Goal: Information Seeking & Learning: Learn about a topic

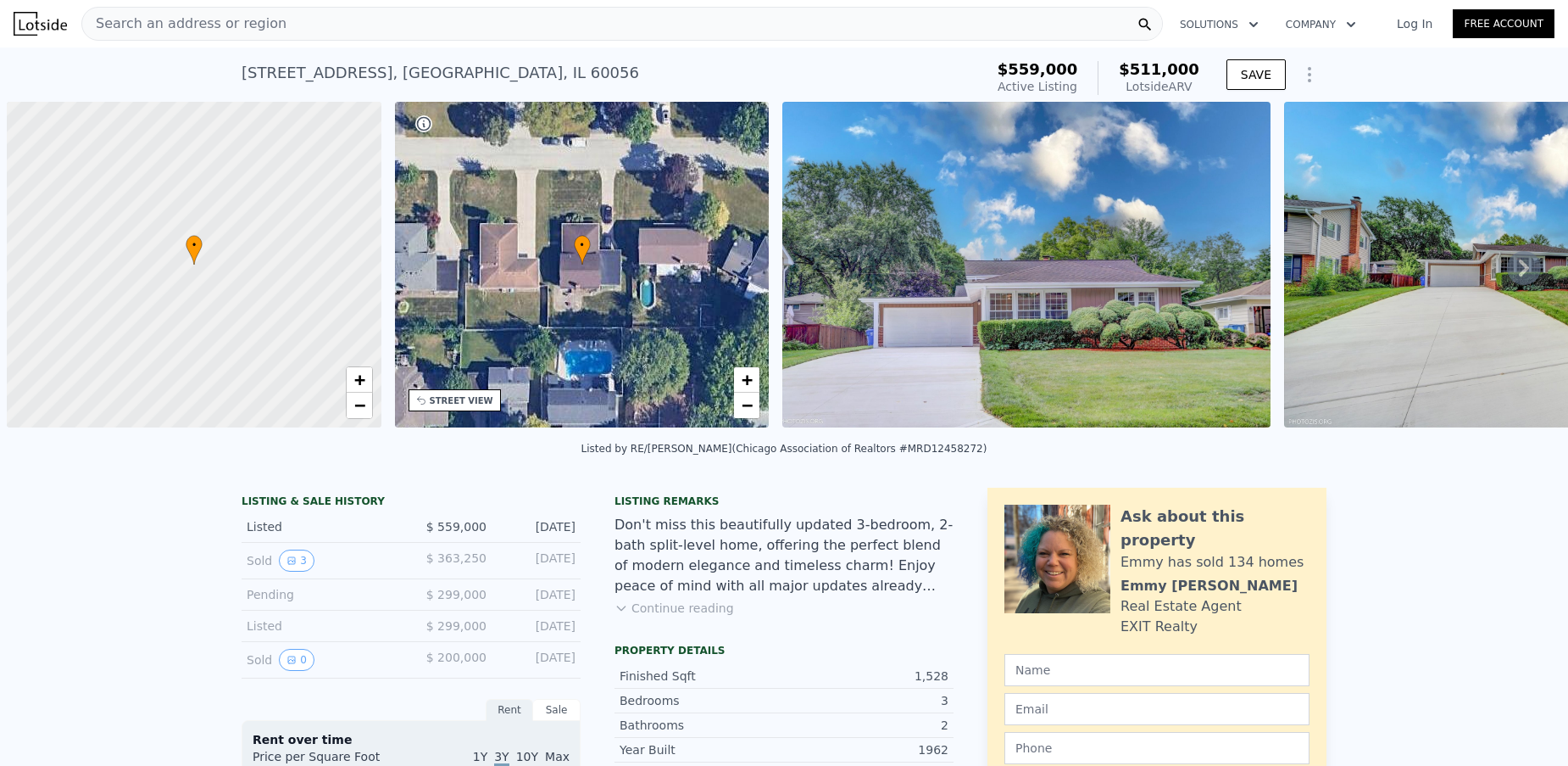
scroll to position [0, 6]
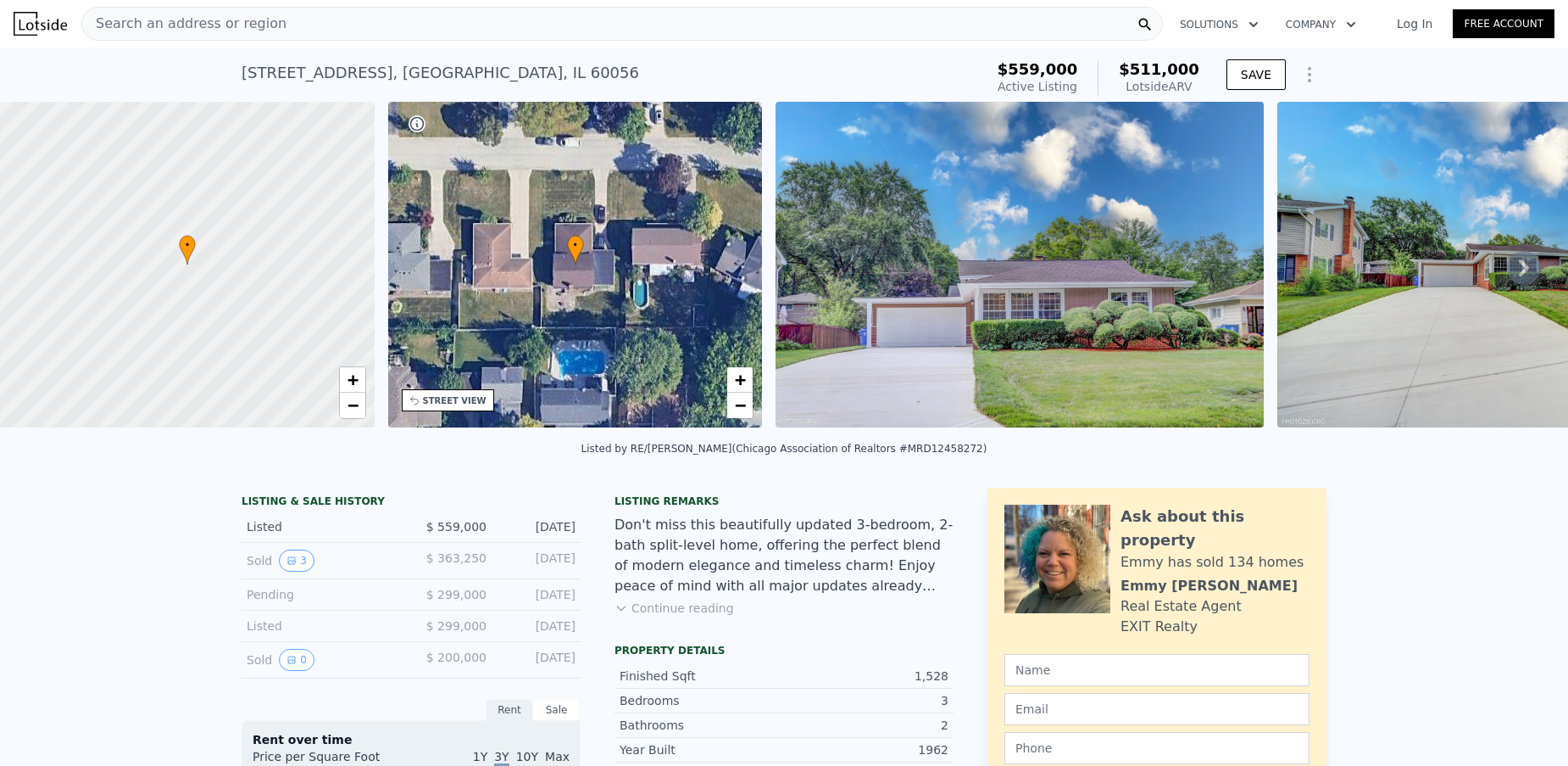
click at [209, 32] on span "Search an address or region" at bounding box center [184, 24] width 205 height 20
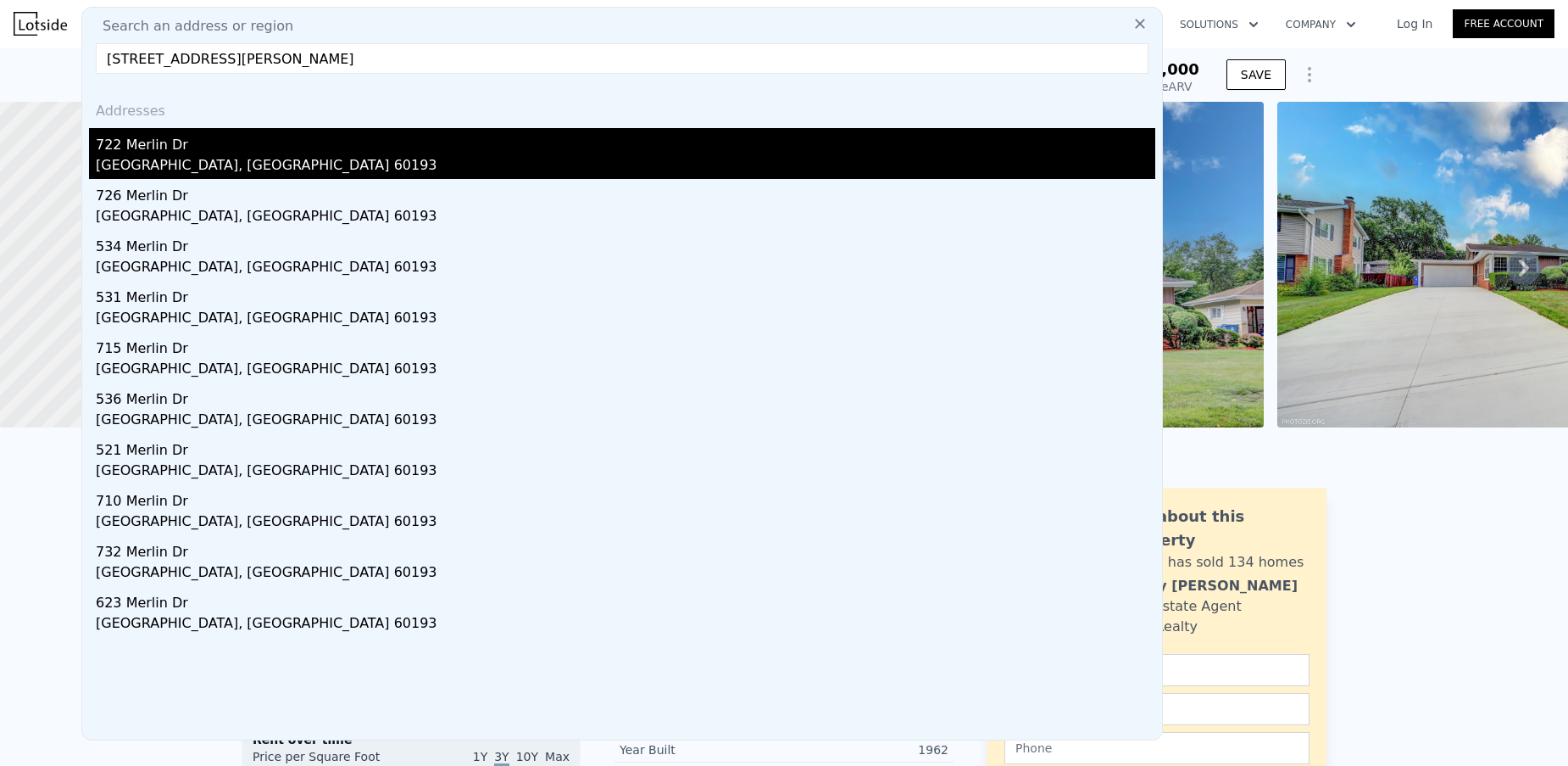
type input "[STREET_ADDRESS][PERSON_NAME]"
click at [271, 149] on div "722 Merlin Dr" at bounding box center [625, 141] width 1060 height 27
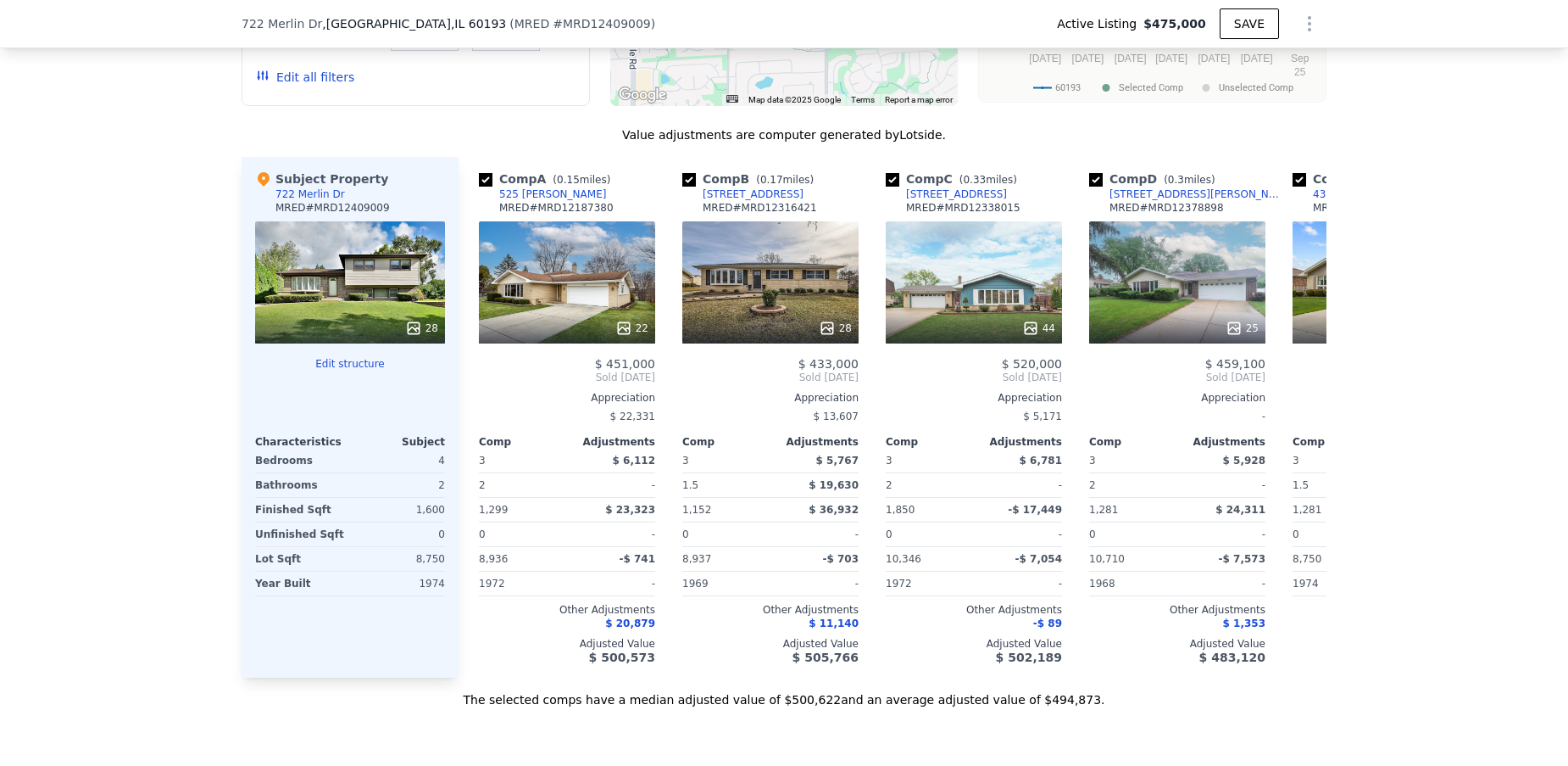
scroll to position [1641, 0]
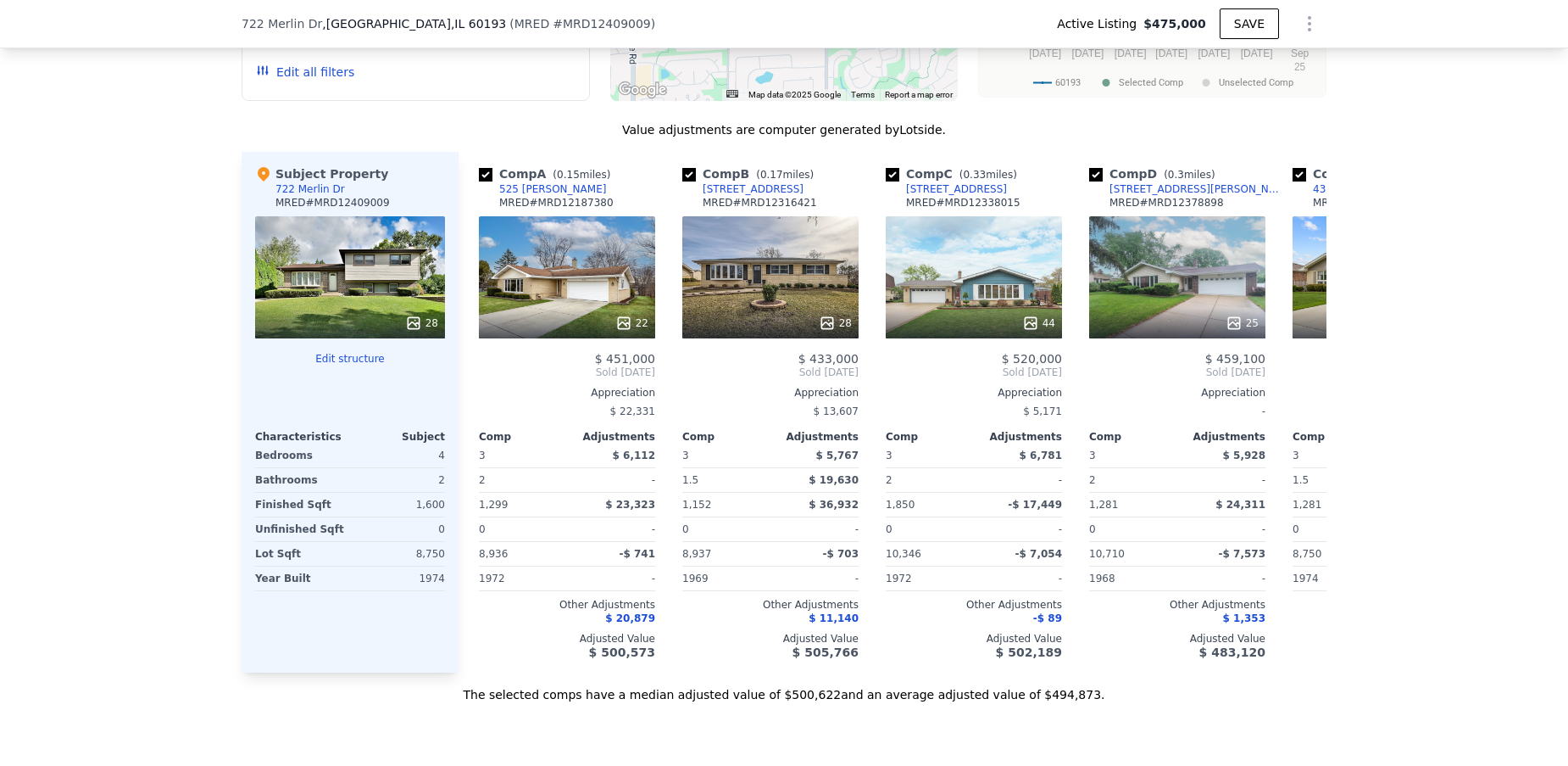
click at [561, 27] on span "# MRD12409009" at bounding box center [601, 23] width 99 height 14
click at [351, 23] on span ", [GEOGRAPHIC_DATA] , IL 60193" at bounding box center [413, 24] width 184 height 17
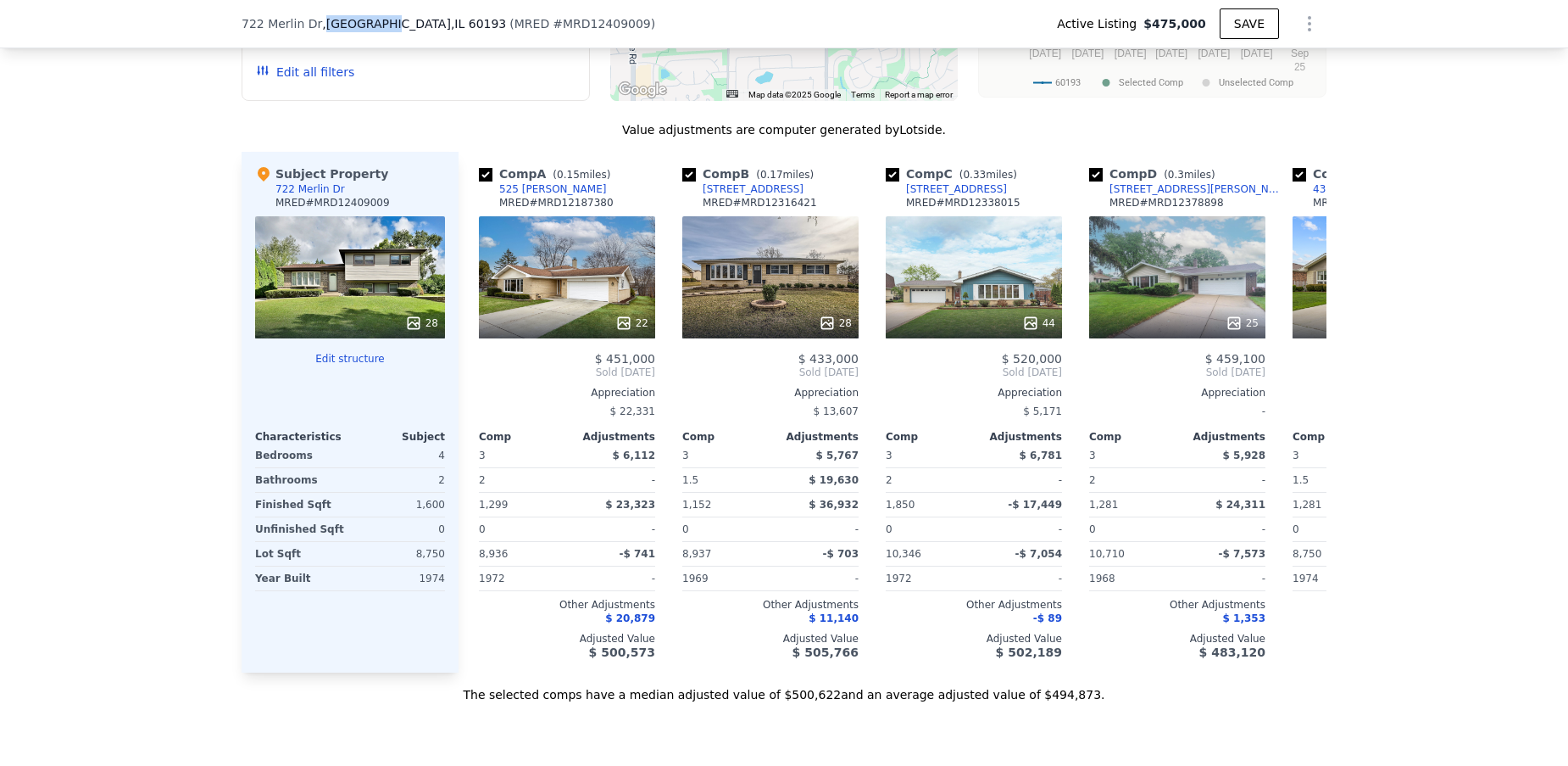
click at [351, 23] on span ", [GEOGRAPHIC_DATA] , IL 60193" at bounding box center [413, 24] width 184 height 17
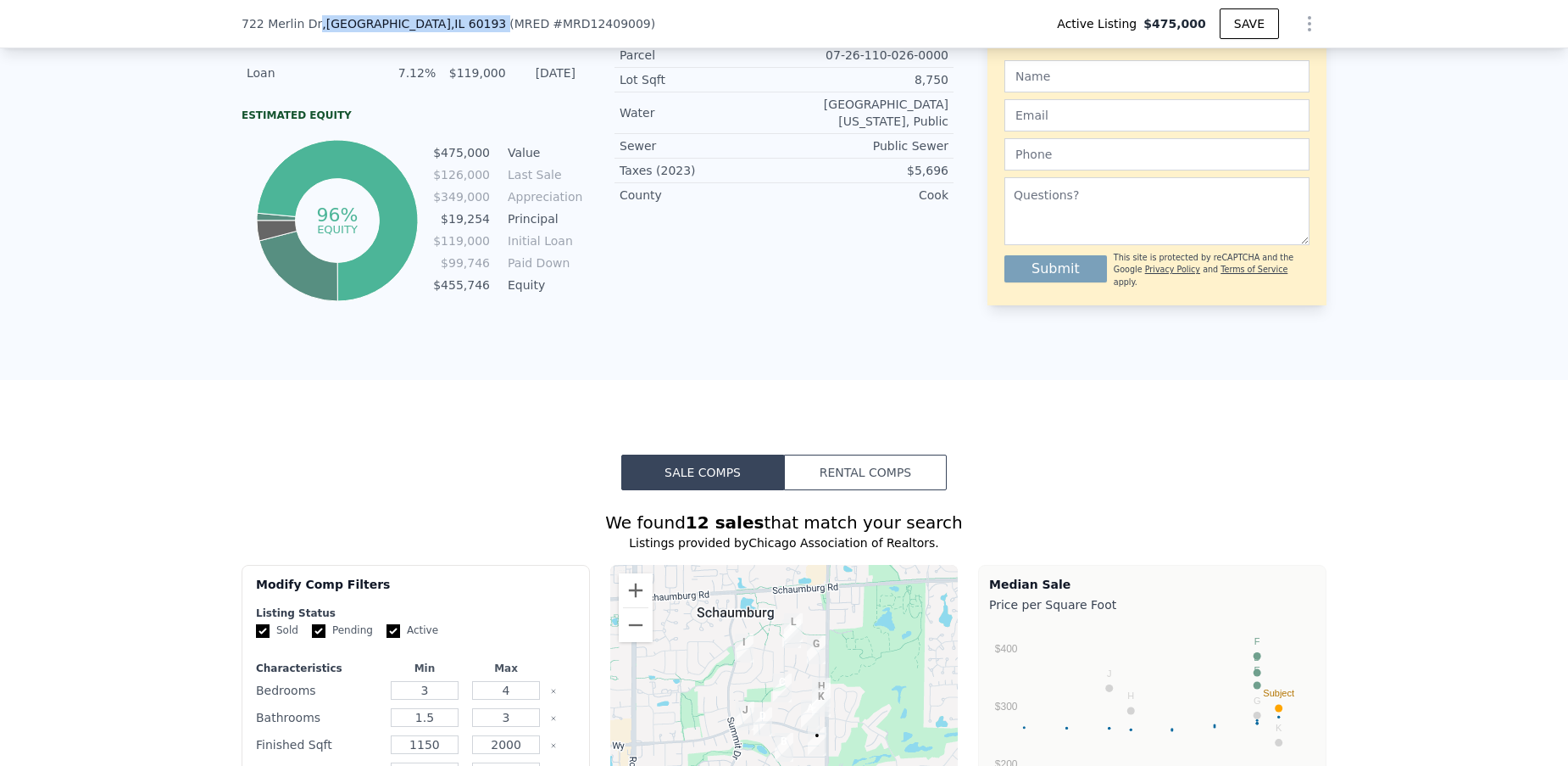
scroll to position [0, 0]
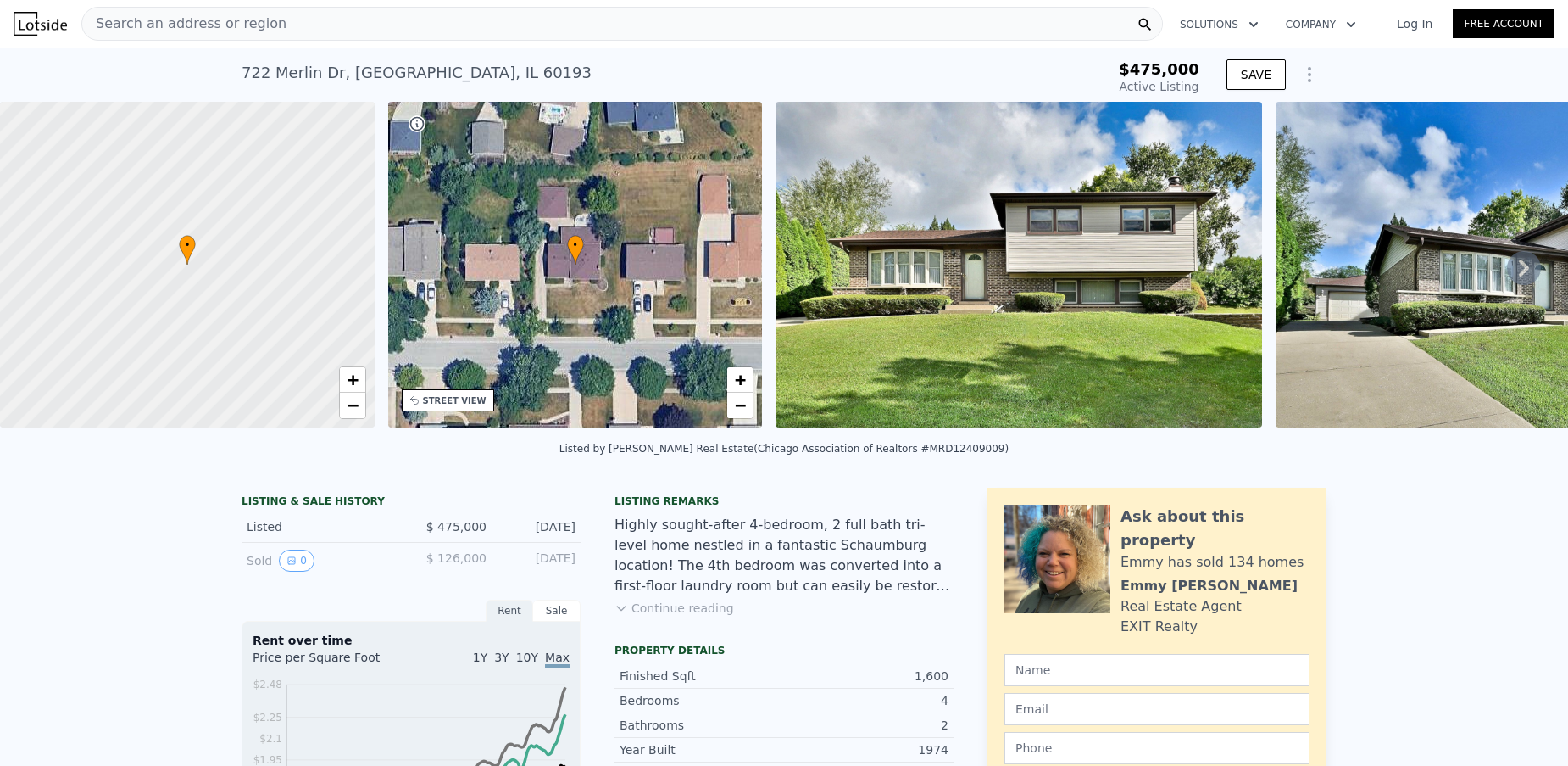
click at [372, 66] on div "[STREET_ADDRESS][PERSON_NAME]" at bounding box center [417, 73] width 350 height 24
click at [257, 23] on span "Search an address or region" at bounding box center [184, 24] width 205 height 20
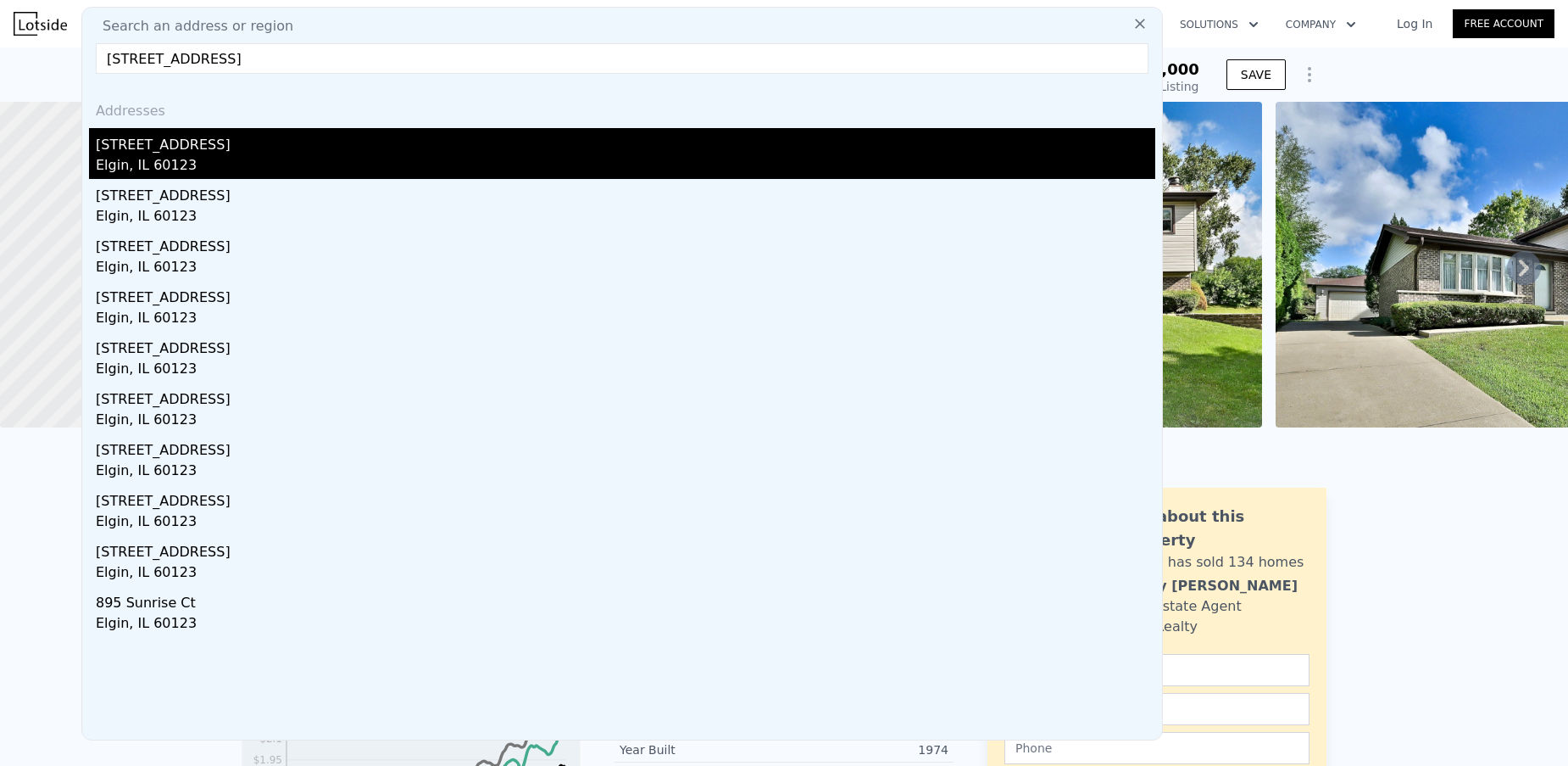
type input "[STREET_ADDRESS]"
click at [231, 145] on div "[STREET_ADDRESS]" at bounding box center [625, 141] width 1060 height 27
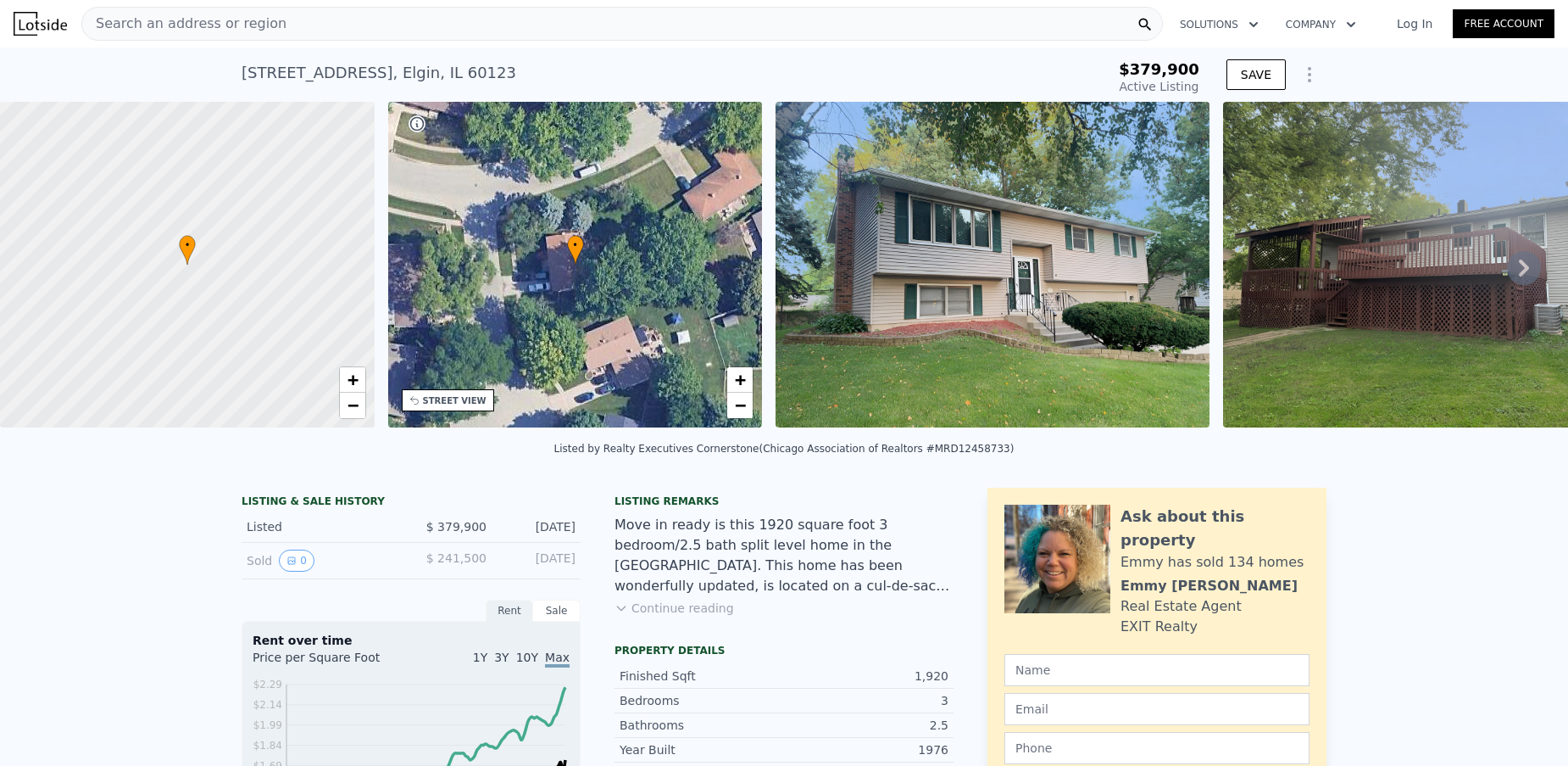
click at [433, 18] on div "Search an address or region" at bounding box center [622, 23] width 1082 height 34
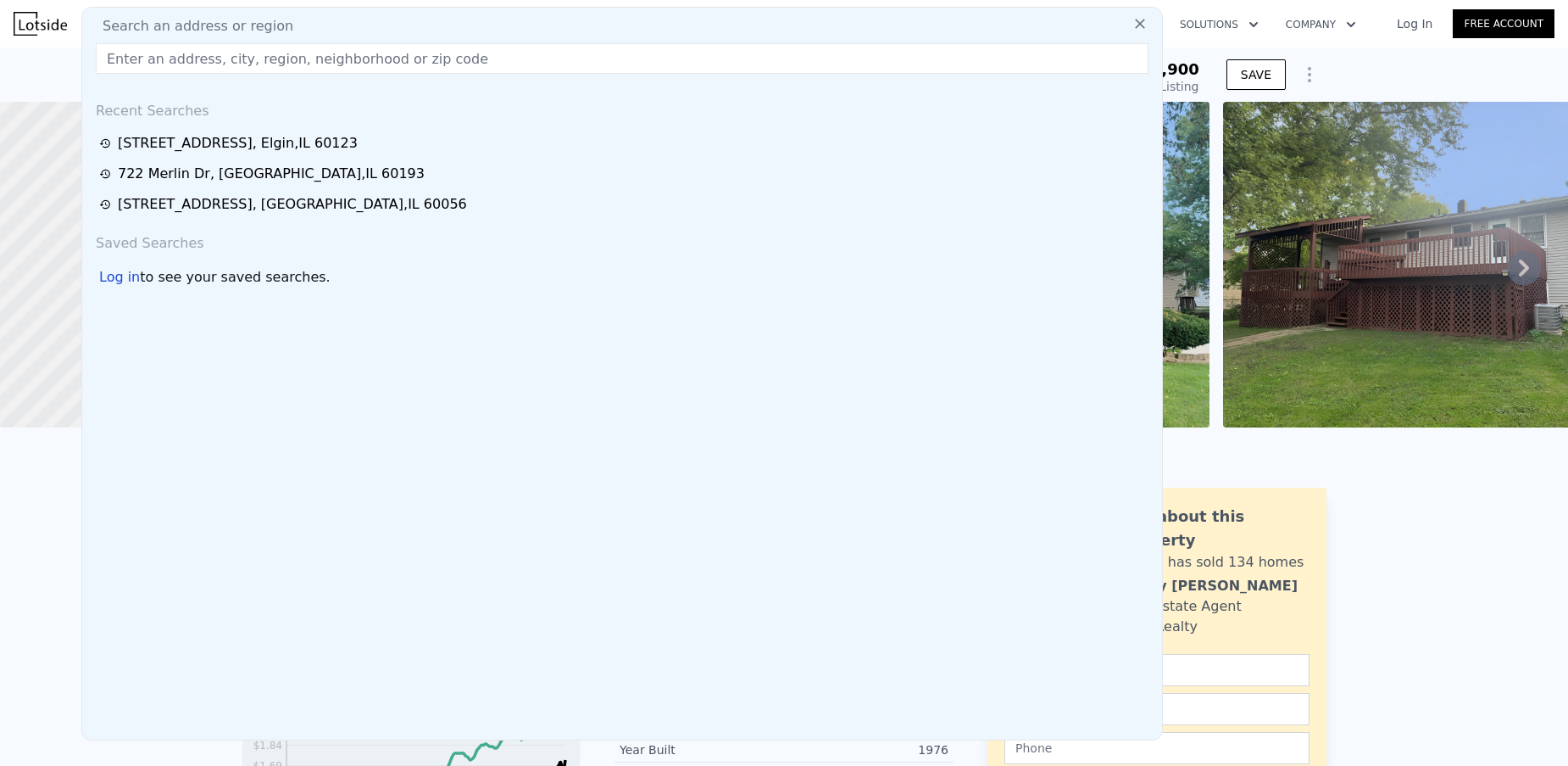
click at [433, 18] on div "Search an address or region" at bounding box center [623, 26] width 1066 height 20
click at [368, 57] on input "text" at bounding box center [623, 58] width 1053 height 30
paste input "[STREET_ADDRESS]"
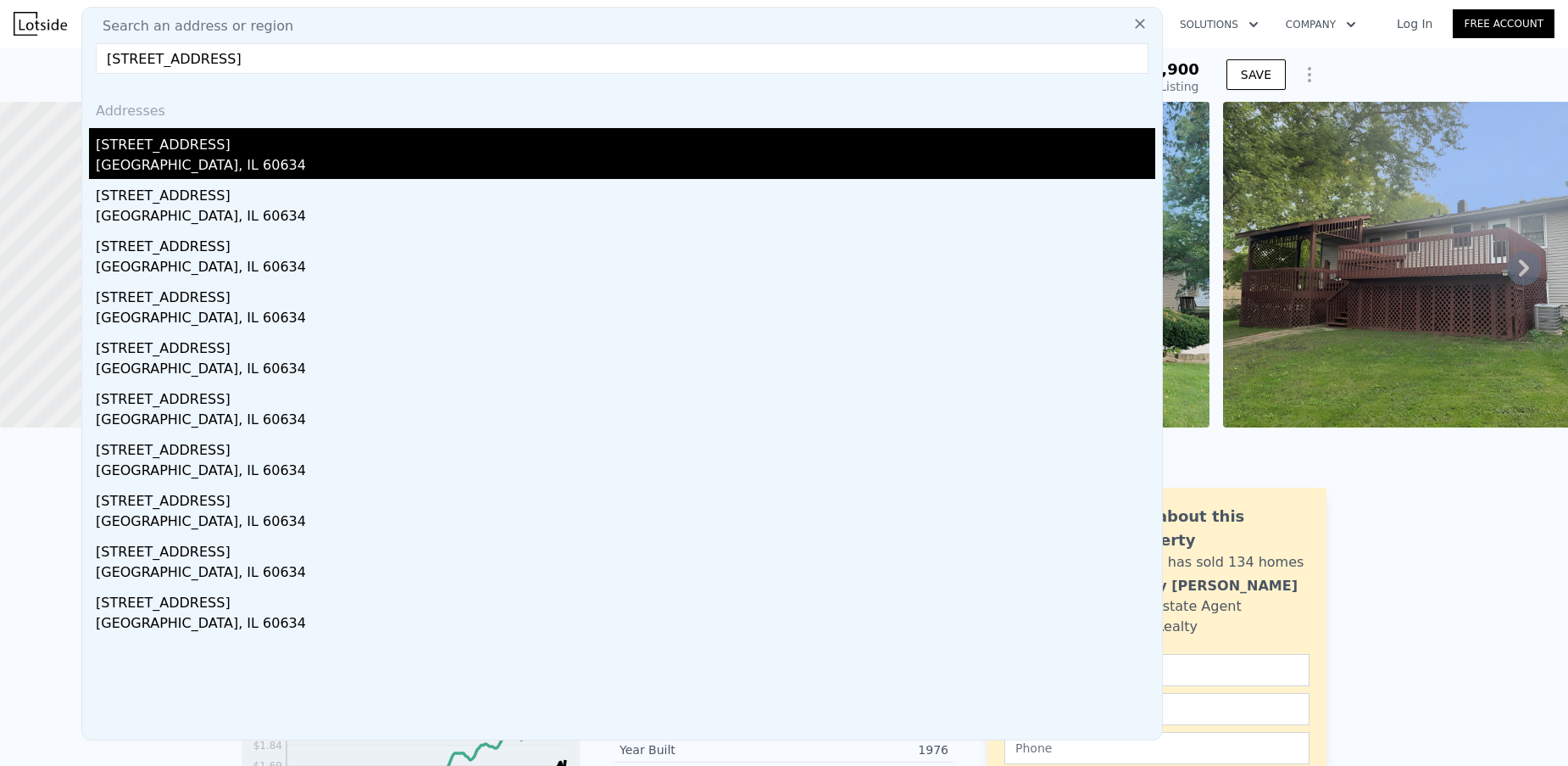
type input "[STREET_ADDRESS]"
click at [323, 140] on div "[STREET_ADDRESS]" at bounding box center [625, 141] width 1060 height 27
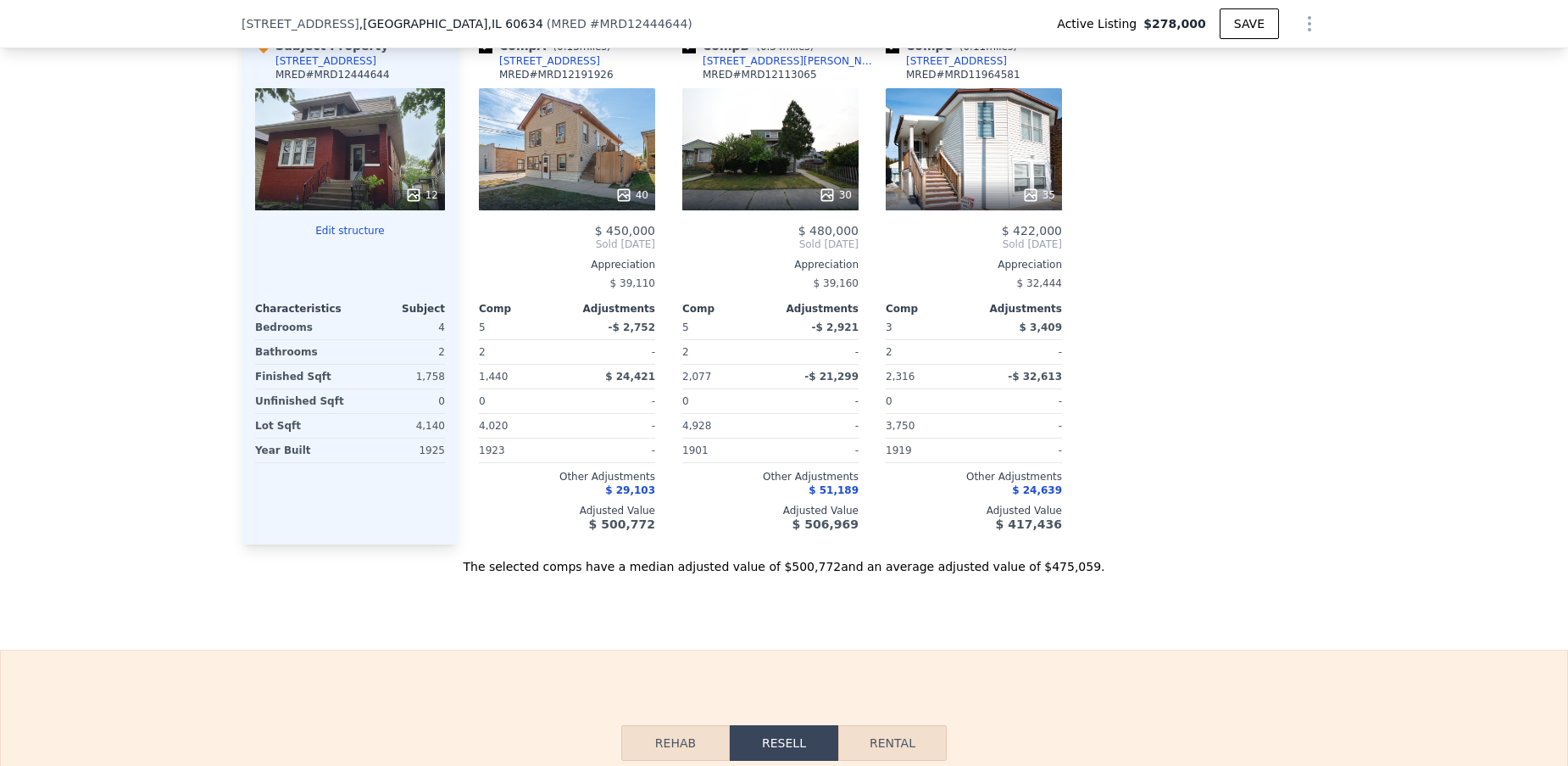
scroll to position [2072, 0]
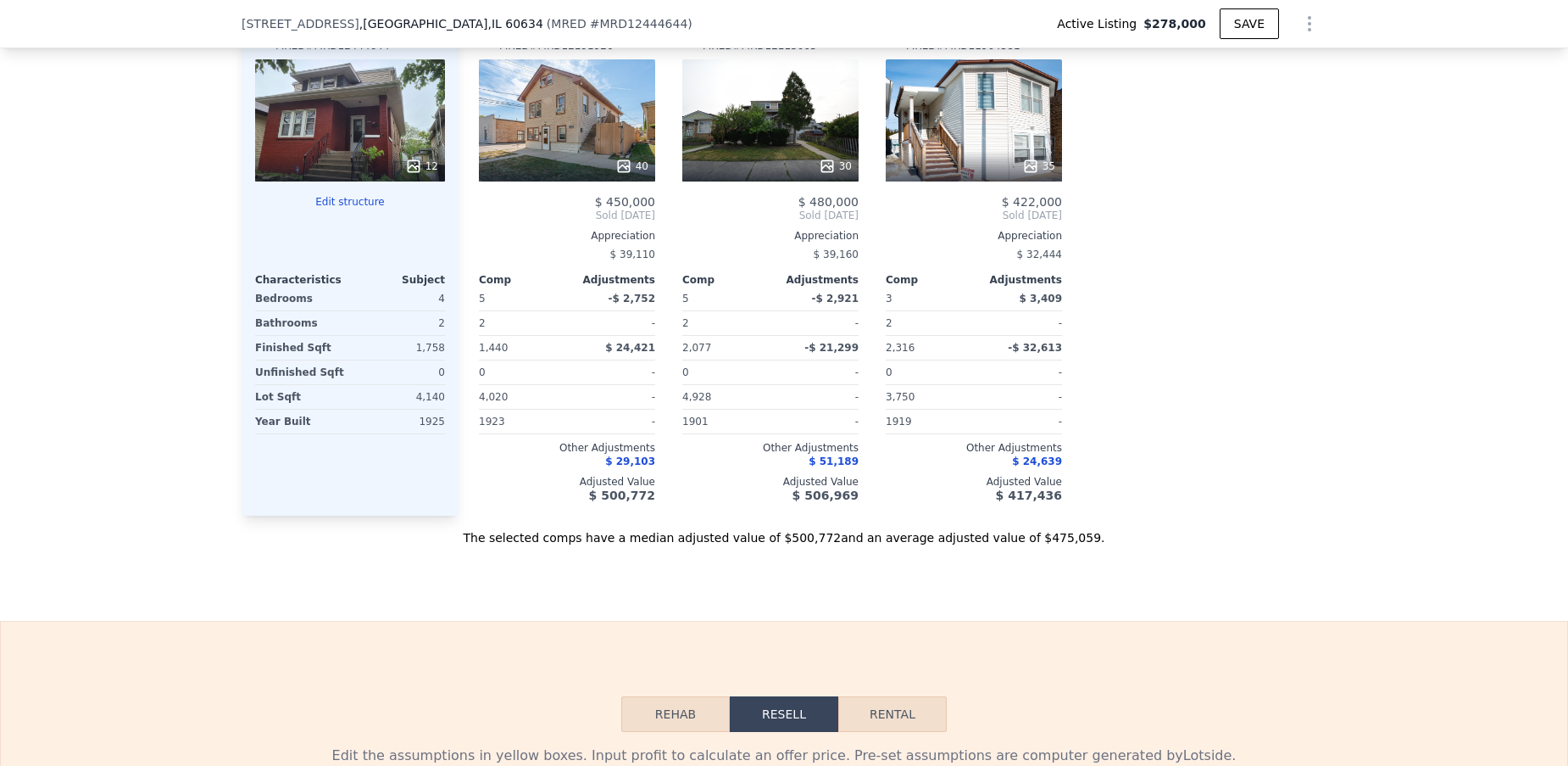
type input "$ 486,000"
type input "$ 157,757"
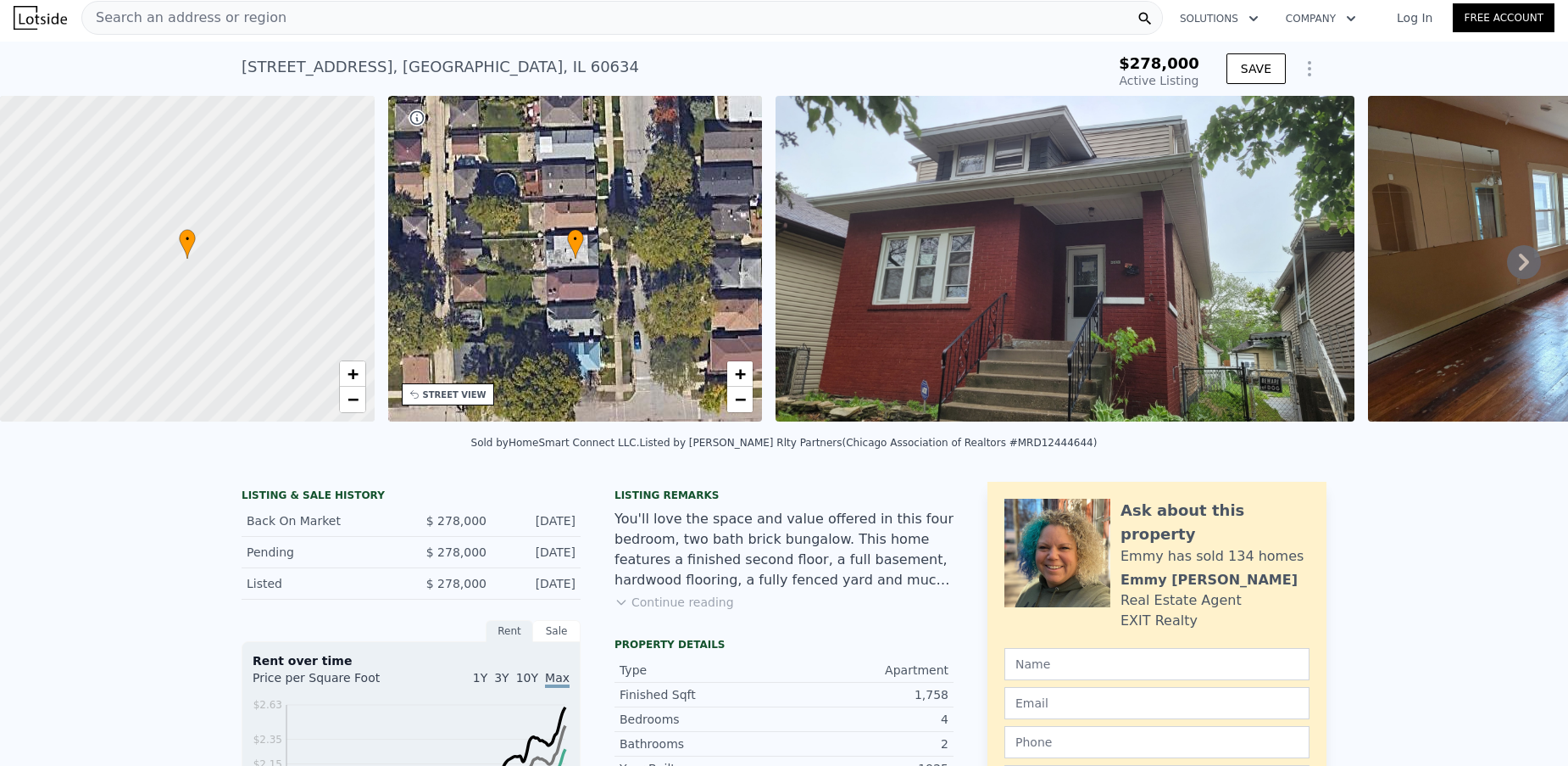
scroll to position [0, 0]
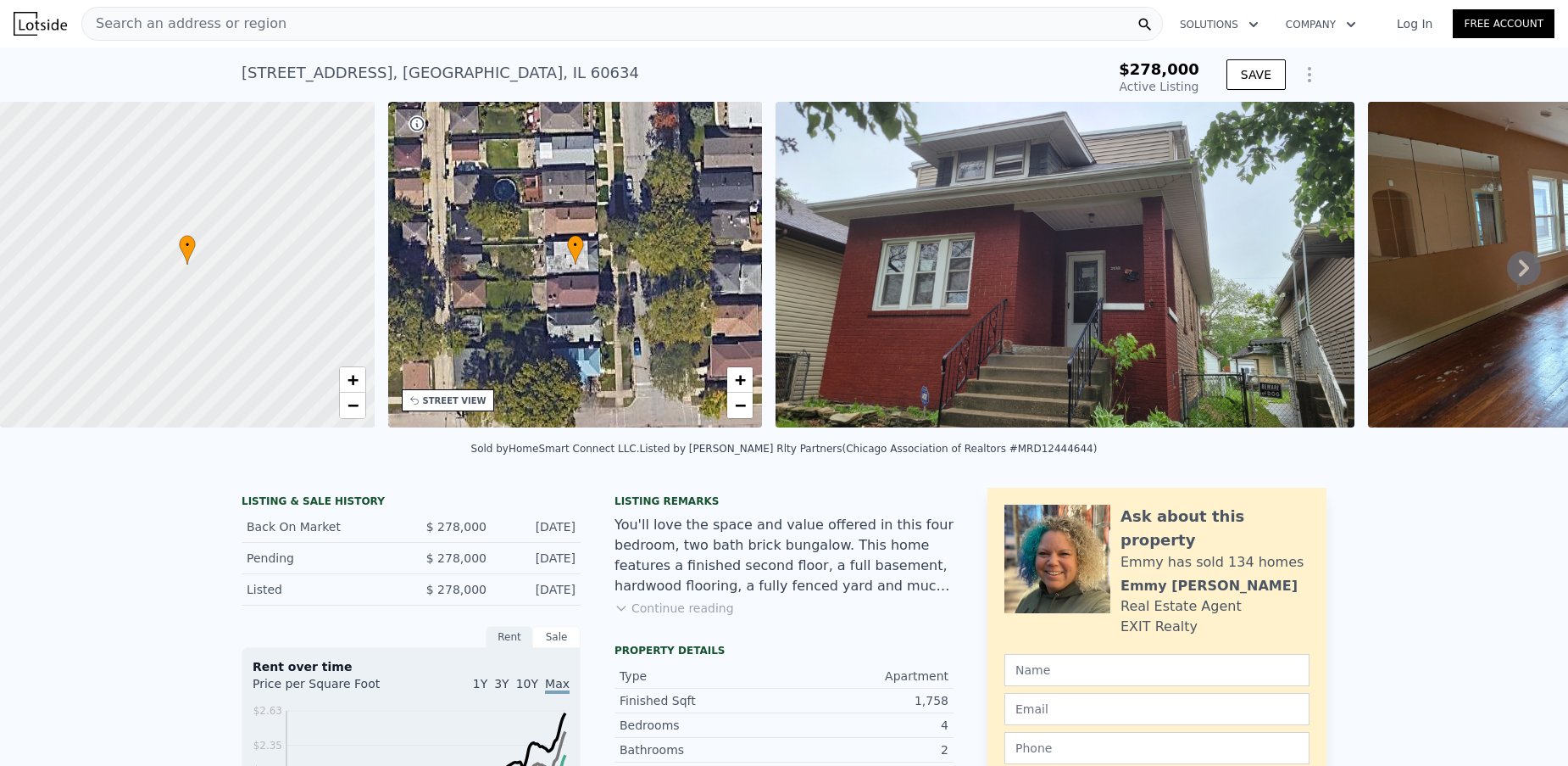
click at [296, 30] on div "Search an address or region" at bounding box center [622, 23] width 1082 height 34
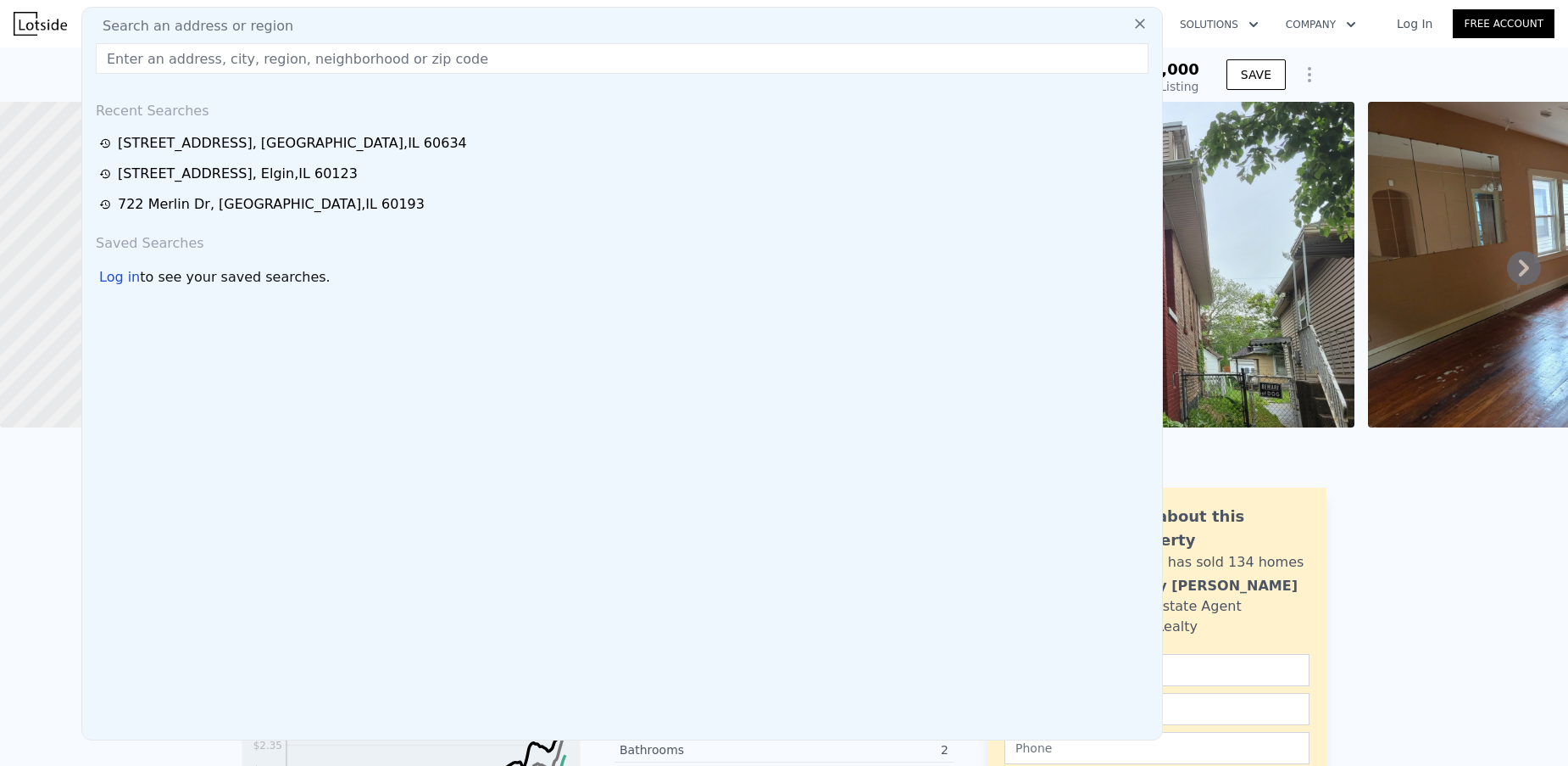
click at [250, 59] on input "text" at bounding box center [623, 58] width 1053 height 30
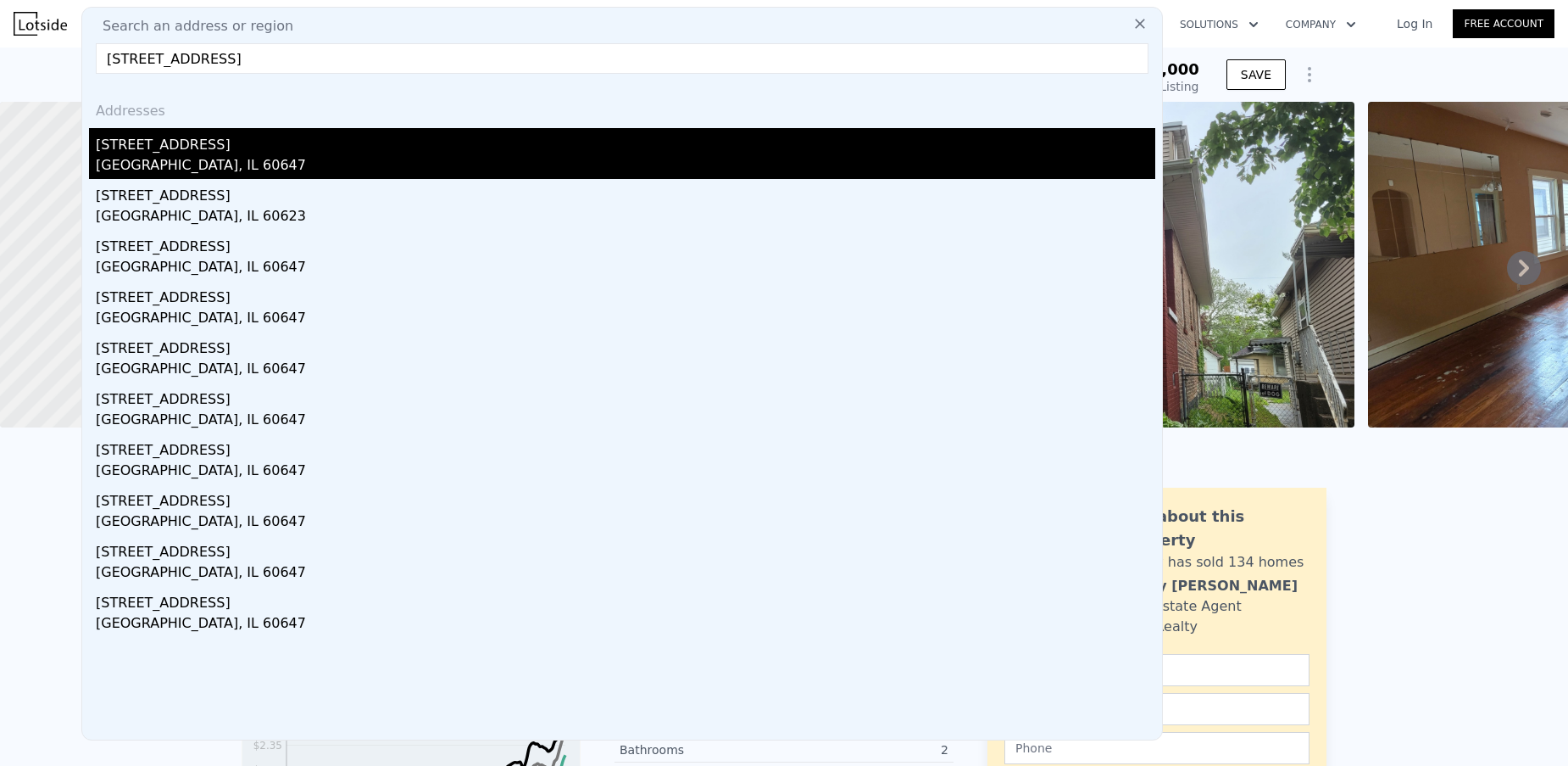
type input "[STREET_ADDRESS]"
click at [402, 148] on div "[STREET_ADDRESS]" at bounding box center [625, 141] width 1060 height 27
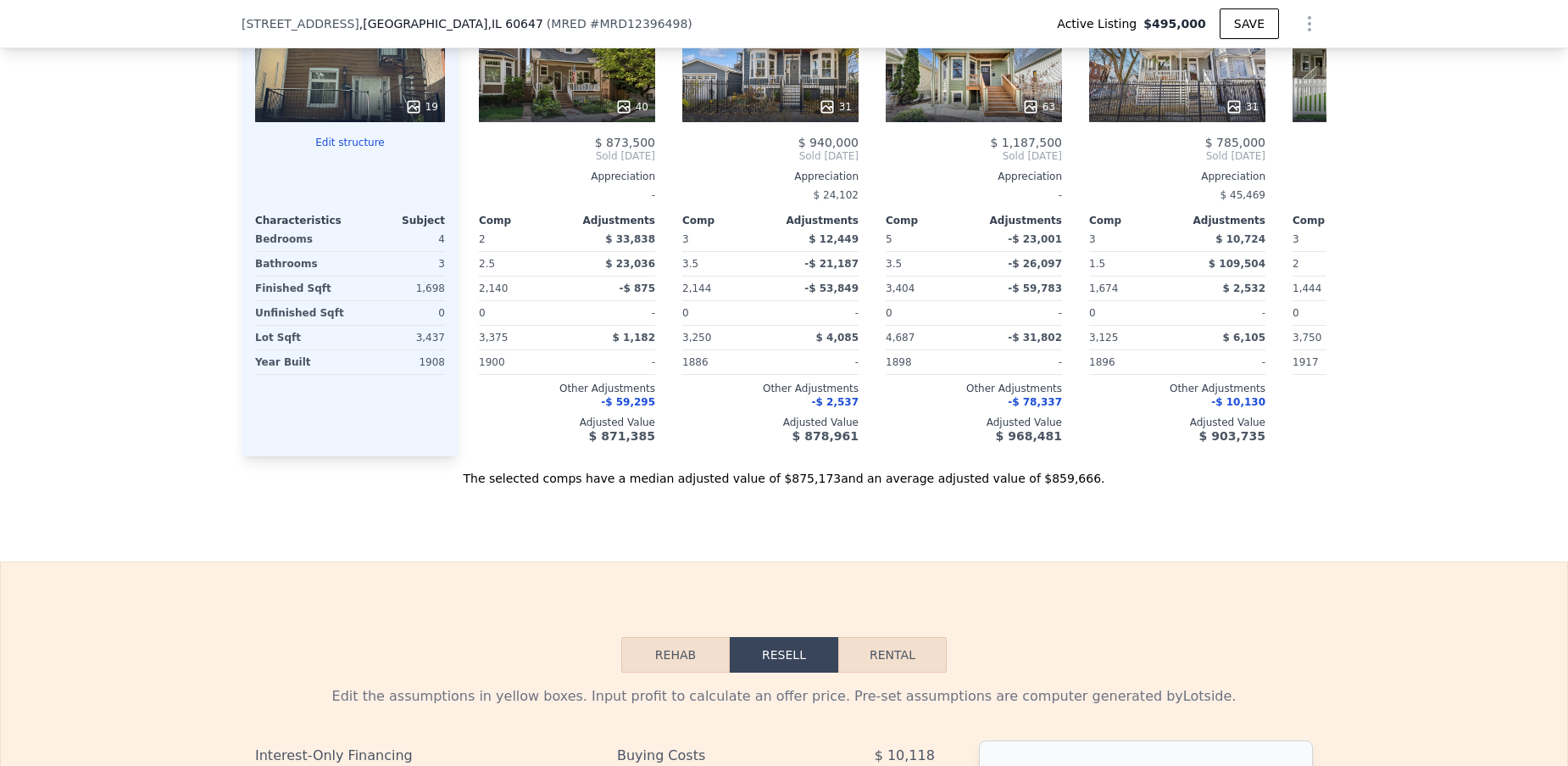
scroll to position [2112, 0]
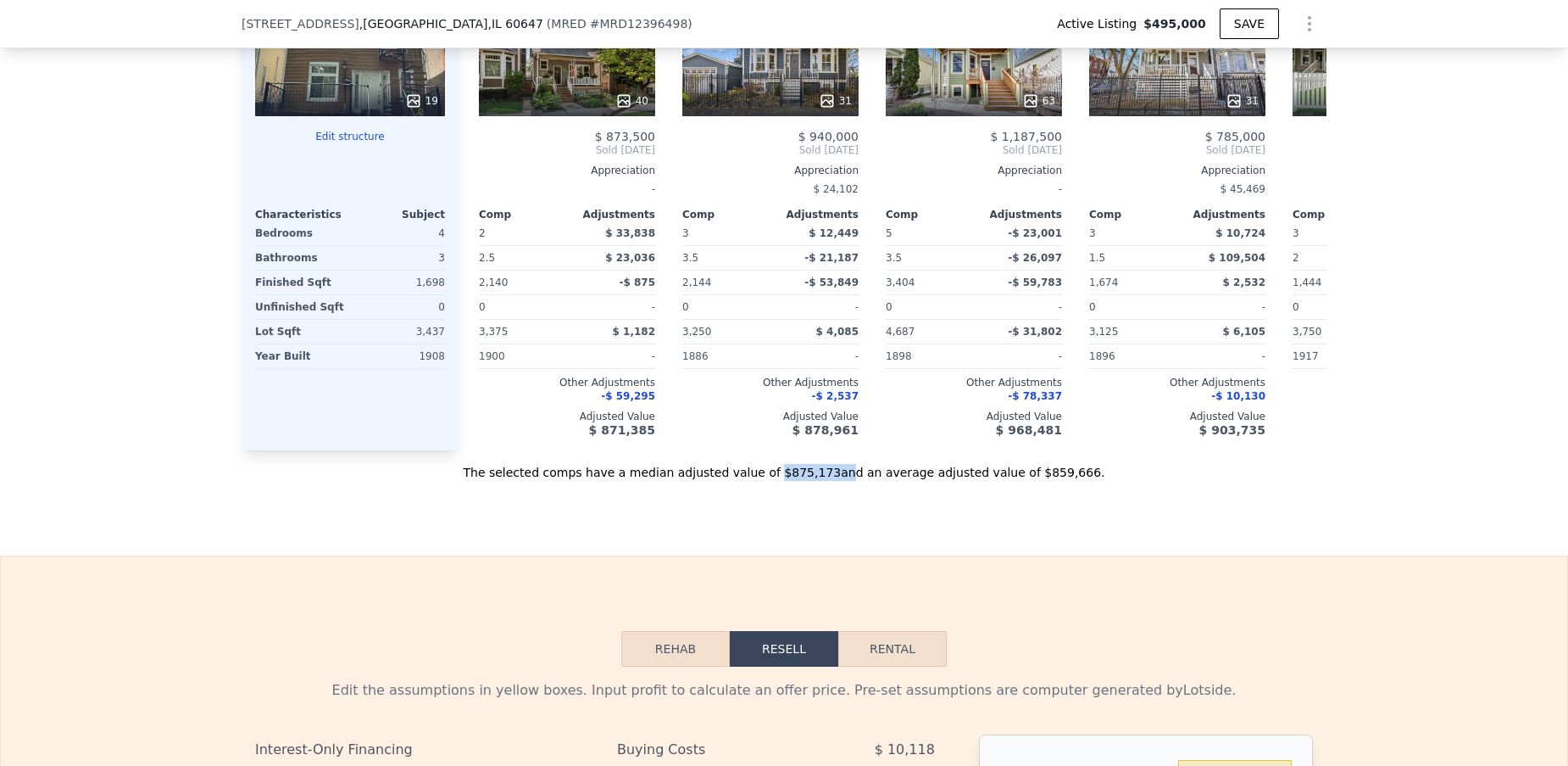
drag, startPoint x: 786, startPoint y: 470, endPoint x: 846, endPoint y: 470, distance: 60.0
click at [846, 470] on div "The selected comps have a median adjusted value of $875,173 and an average adju…" at bounding box center [784, 465] width 1086 height 30
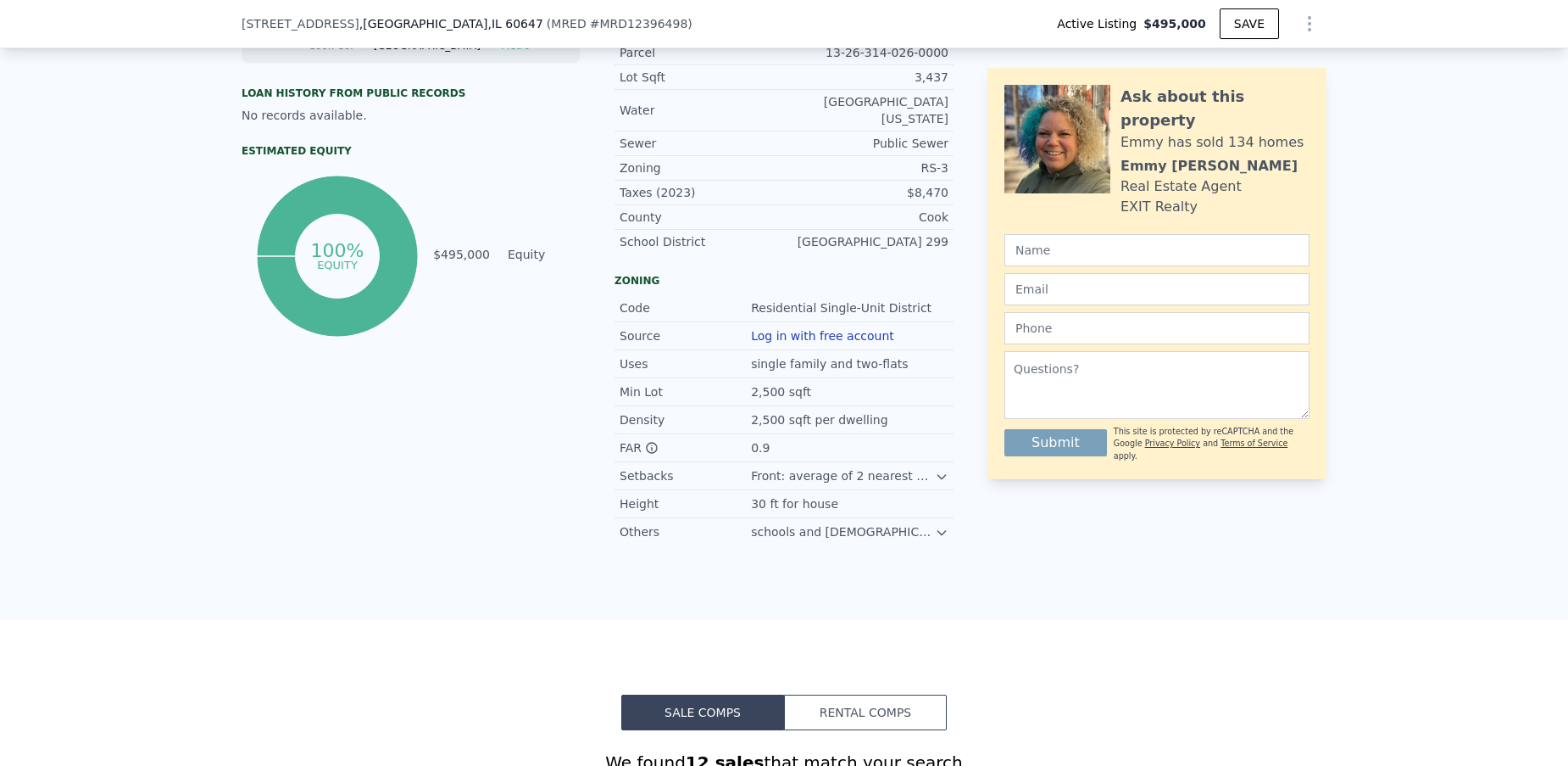
scroll to position [0, 0]
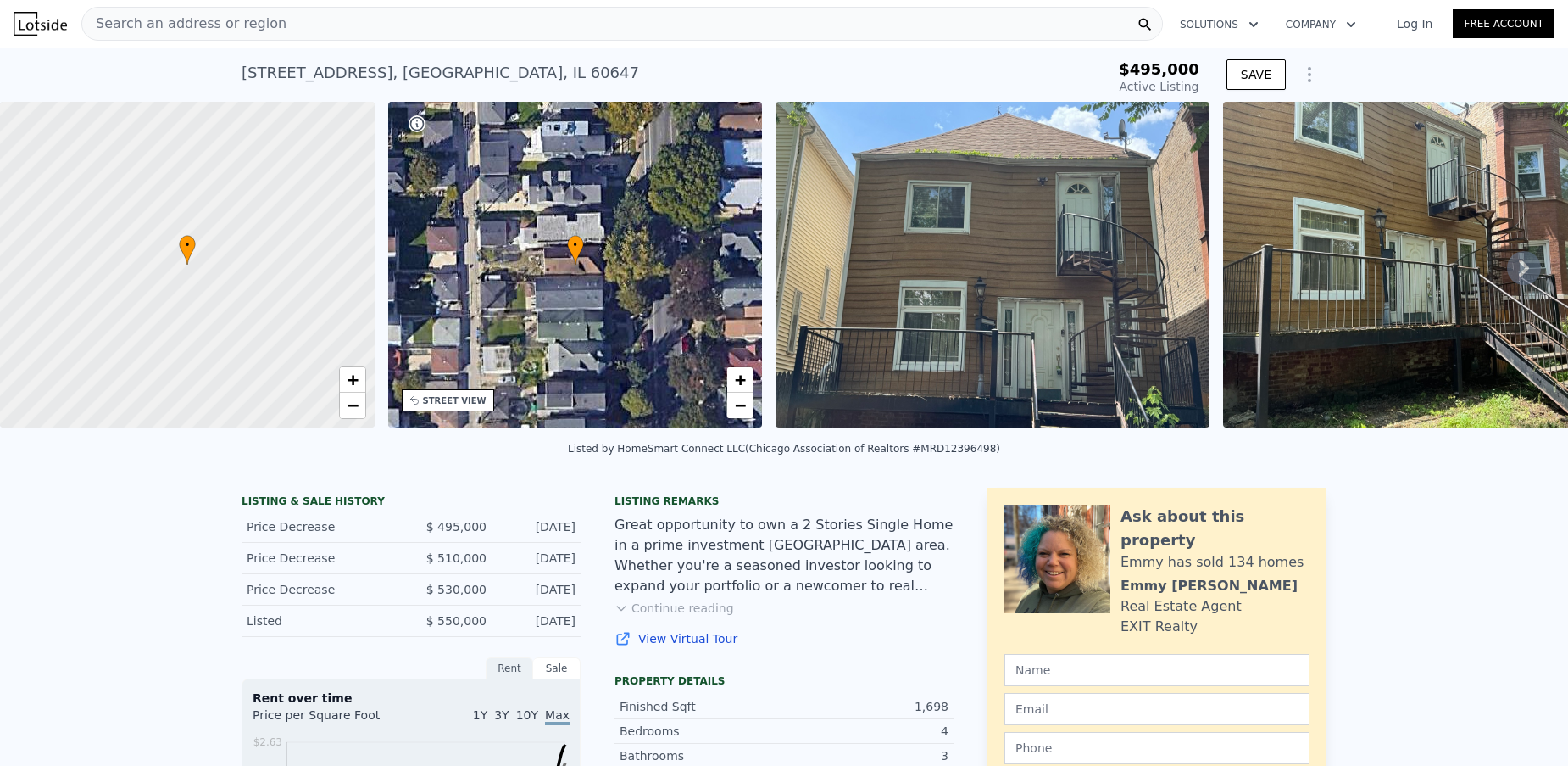
click at [394, 16] on div "Search an address or region" at bounding box center [622, 23] width 1082 height 34
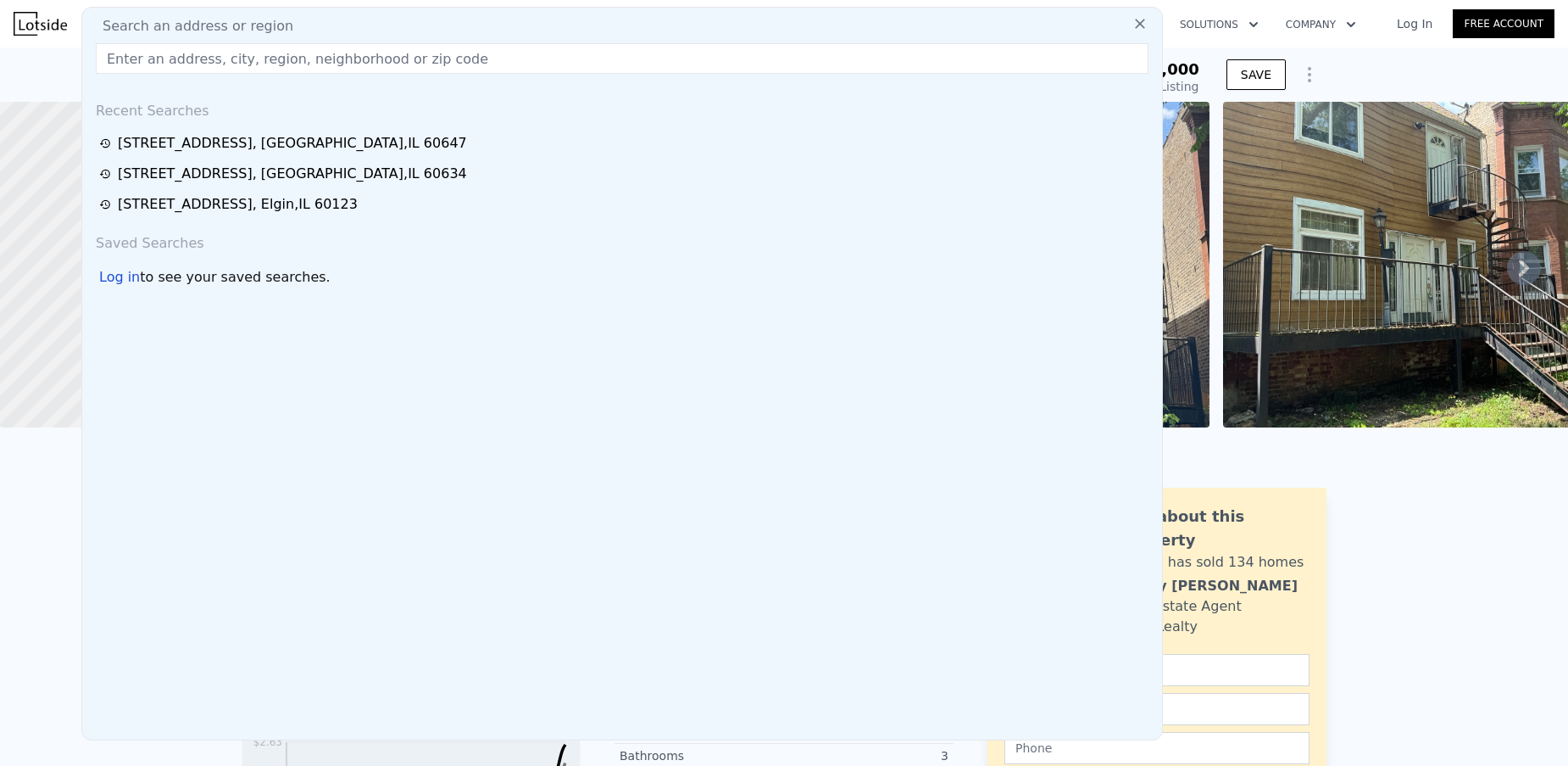
click at [358, 53] on input "text" at bounding box center [623, 58] width 1053 height 30
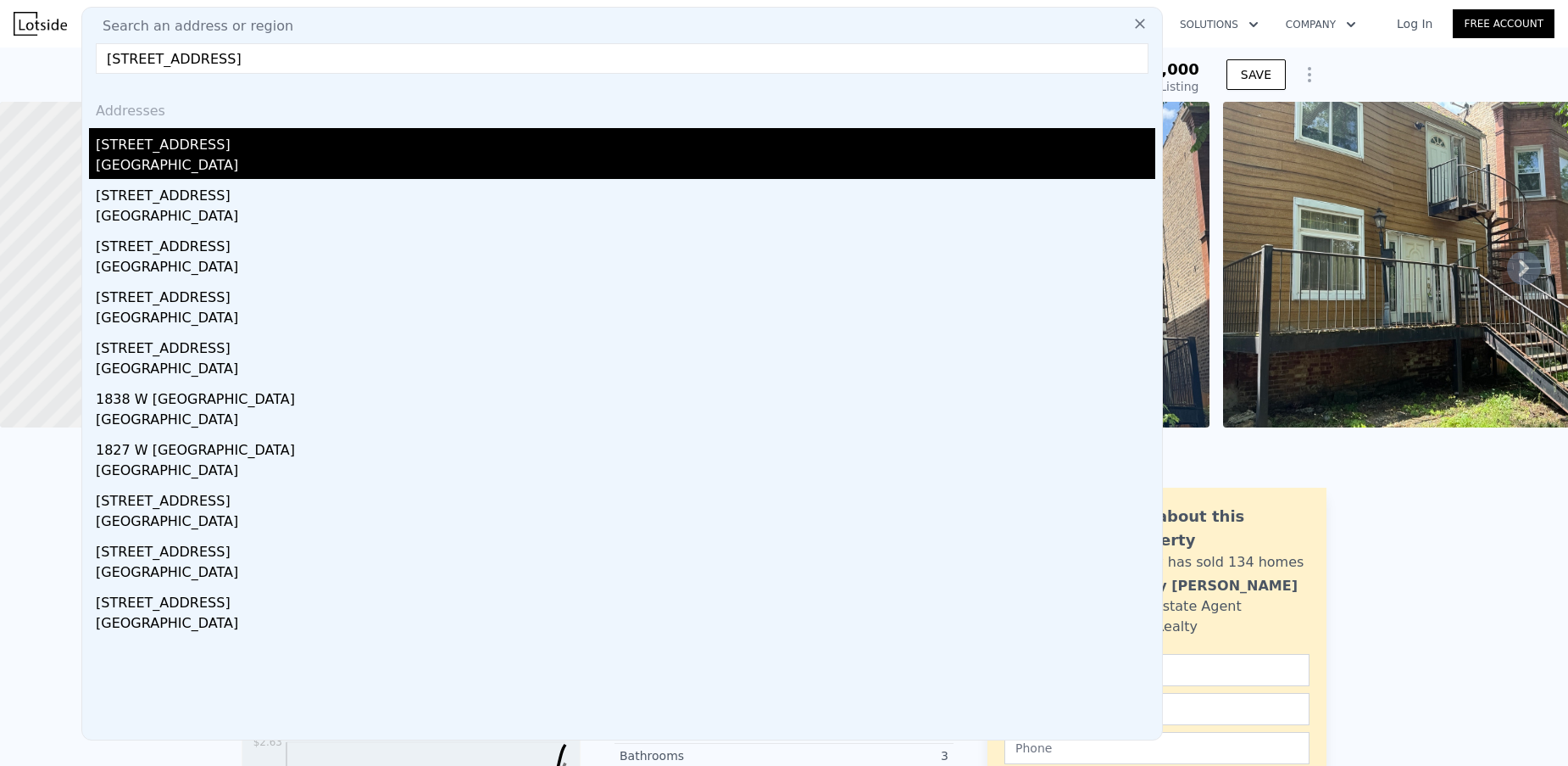
type input "[STREET_ADDRESS]"
click at [406, 167] on div "[GEOGRAPHIC_DATA]" at bounding box center [625, 167] width 1060 height 24
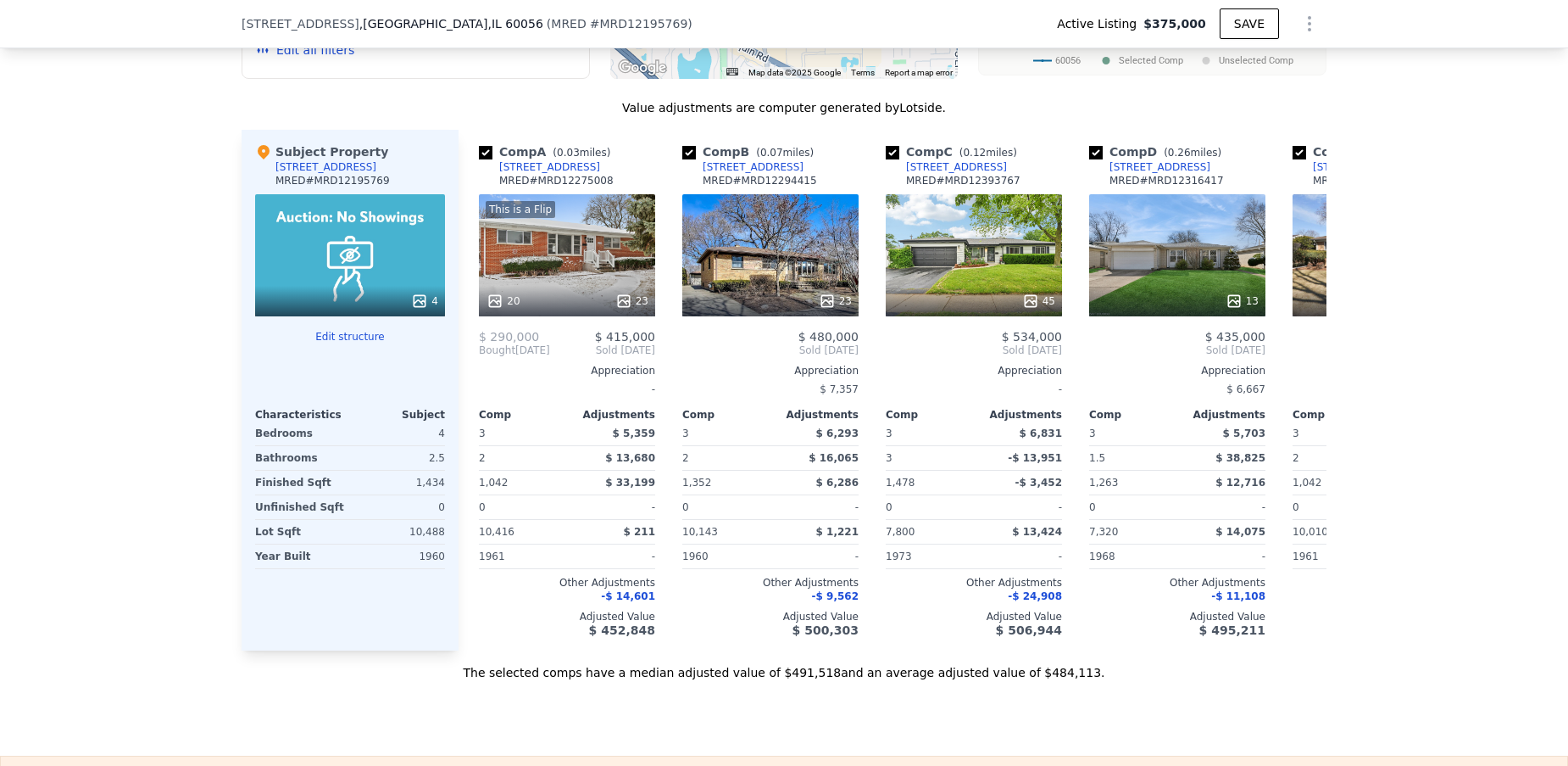
scroll to position [1661, 0]
